Goal: Check status: Check status

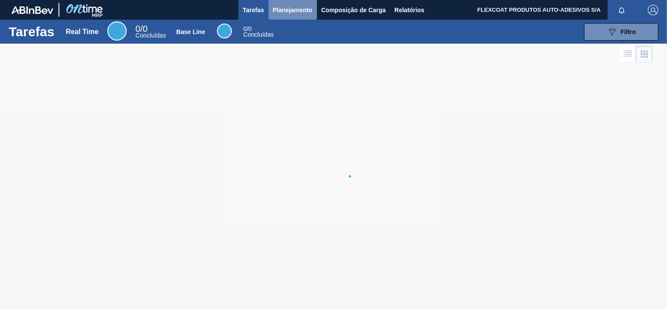
click at [283, 5] on span "Planejamento" at bounding box center [293, 10] width 40 height 10
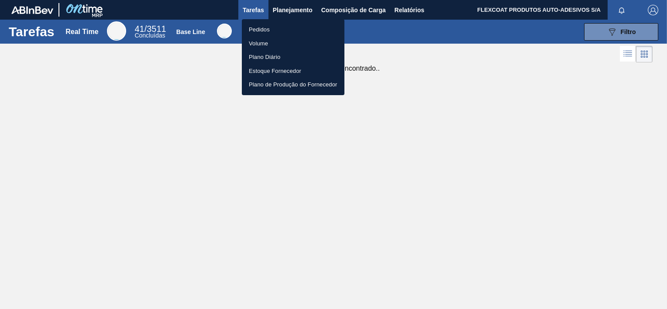
click at [258, 30] on li "Pedidos" at bounding box center [293, 30] width 103 height 14
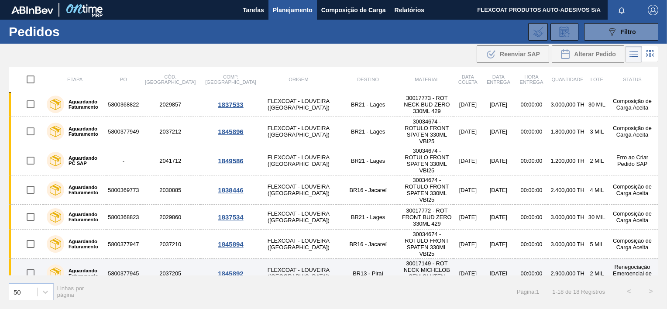
scroll to position [220, 0]
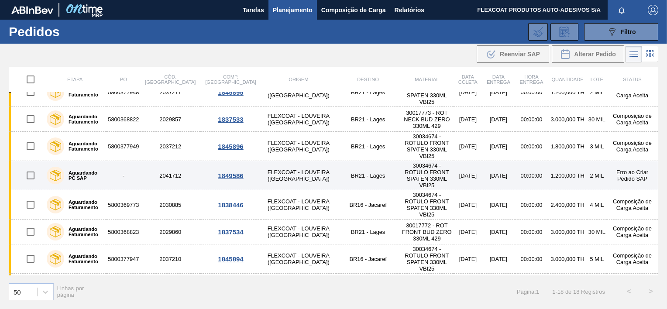
click at [607, 161] on td "Erro ao Criar Pedido SAP" at bounding box center [633, 175] width 52 height 29
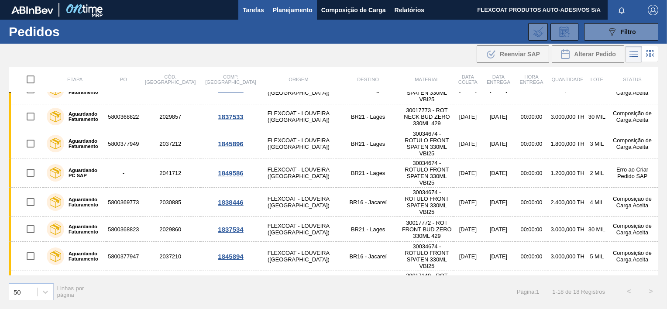
scroll to position [176, 0]
